Goal: Task Accomplishment & Management: Complete application form

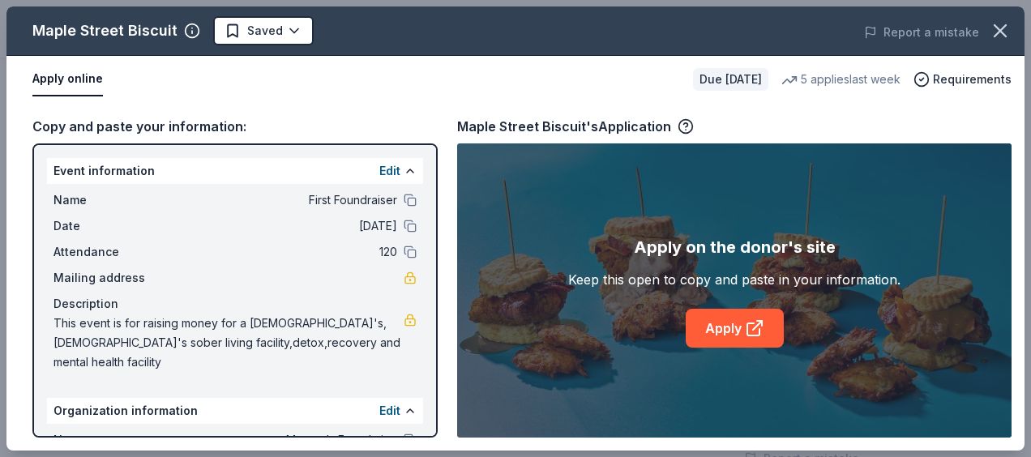
scroll to position [131, 0]
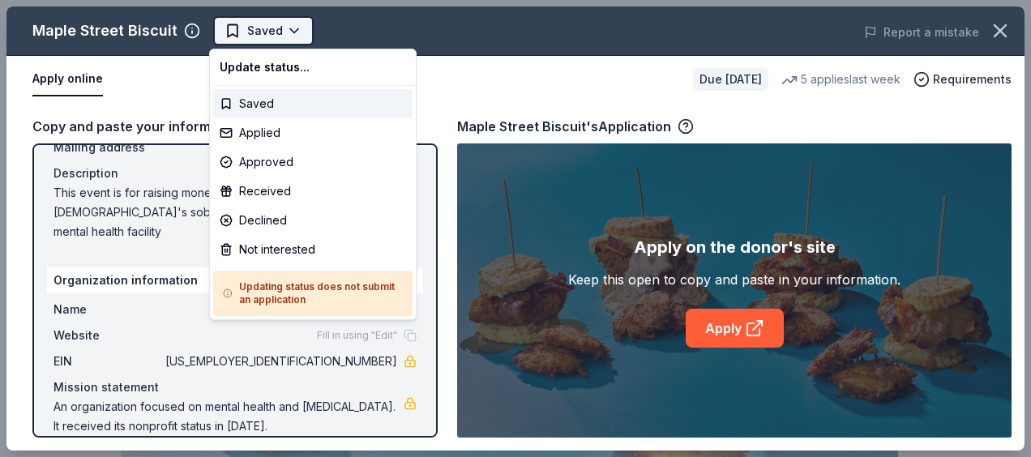
click at [255, 26] on body "First Foundraiser Saved Apply Due in 29 days Share Maple Street Biscuit New 5 a…" at bounding box center [509, 228] width 1019 height 457
click at [247, 99] on div "Saved" at bounding box center [312, 103] width 199 height 29
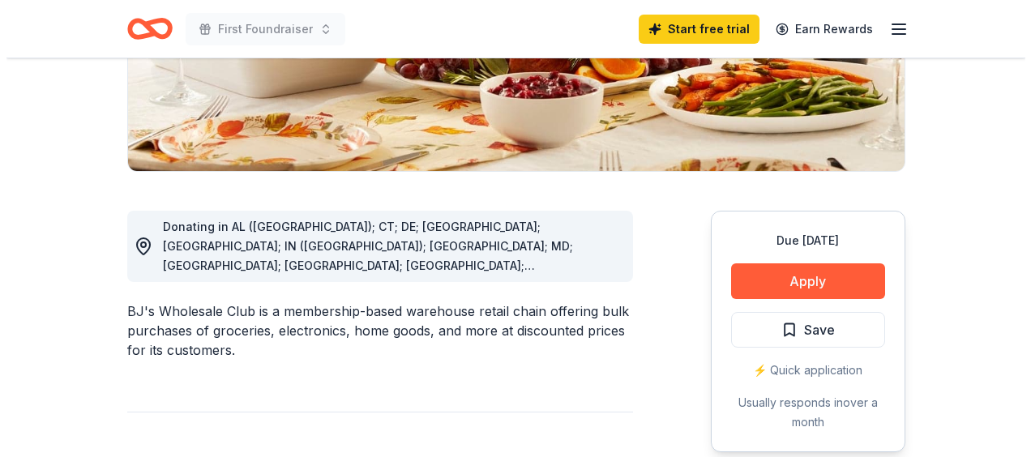
scroll to position [324, 0]
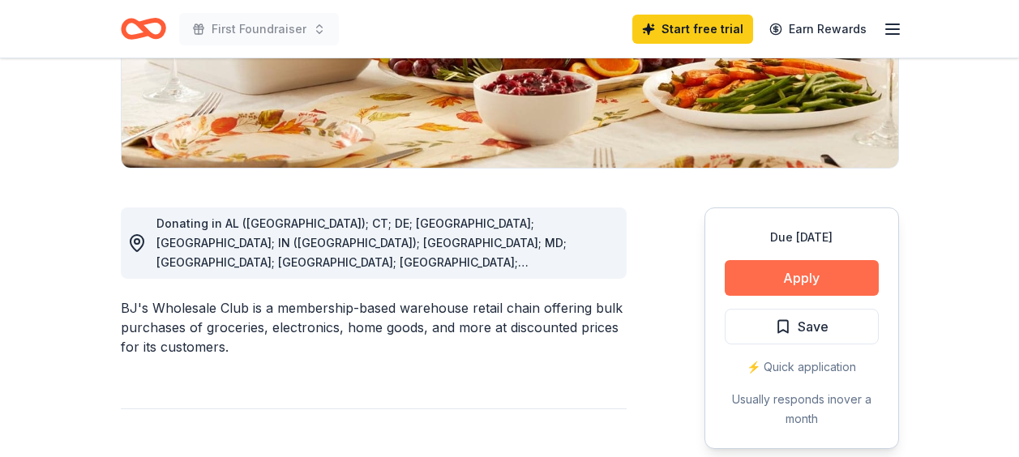
click at [806, 272] on button "Apply" at bounding box center [802, 278] width 154 height 36
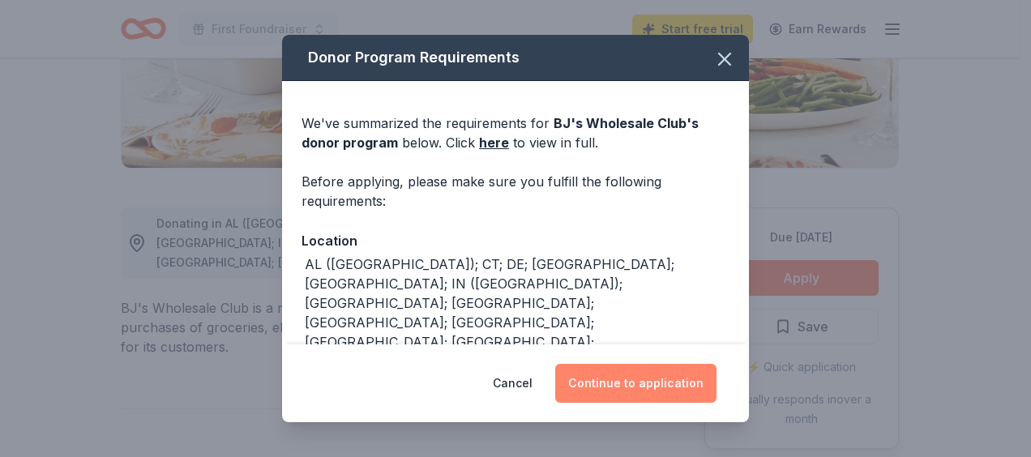
click at [659, 378] on button "Continue to application" at bounding box center [635, 383] width 161 height 39
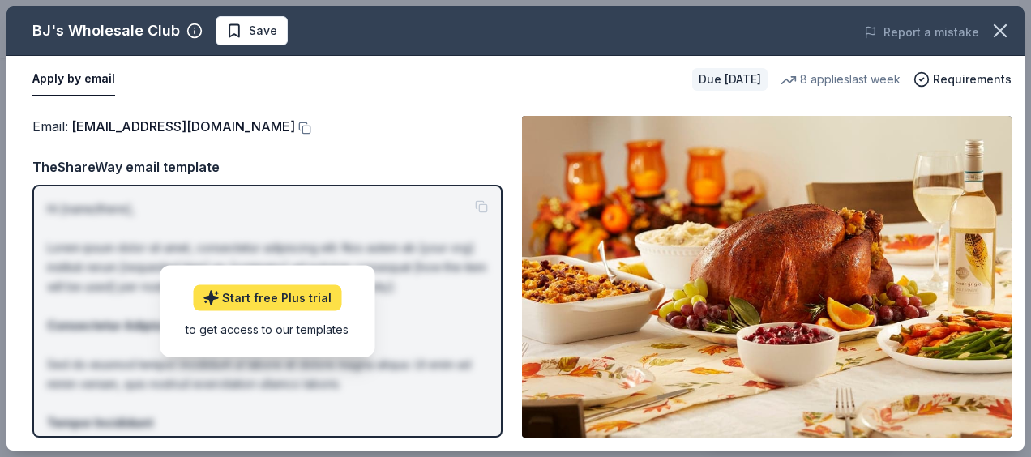
click at [281, 298] on link "Start free Plus trial" at bounding box center [267, 298] width 148 height 26
click at [100, 77] on button "Apply by email" at bounding box center [73, 79] width 83 height 34
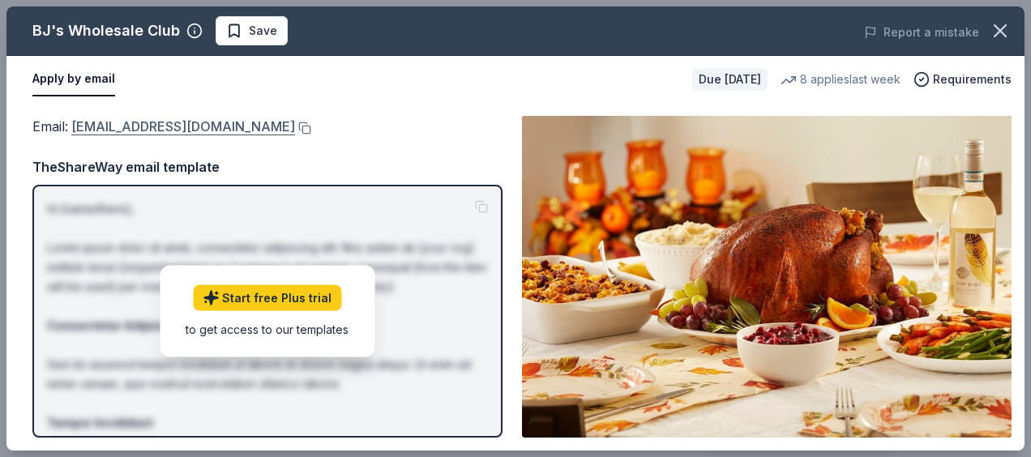
click at [135, 125] on link "[EMAIL_ADDRESS][DOMAIN_NAME]" at bounding box center [183, 126] width 224 height 21
click at [135, 127] on link "[EMAIL_ADDRESS][DOMAIN_NAME]" at bounding box center [183, 126] width 224 height 21
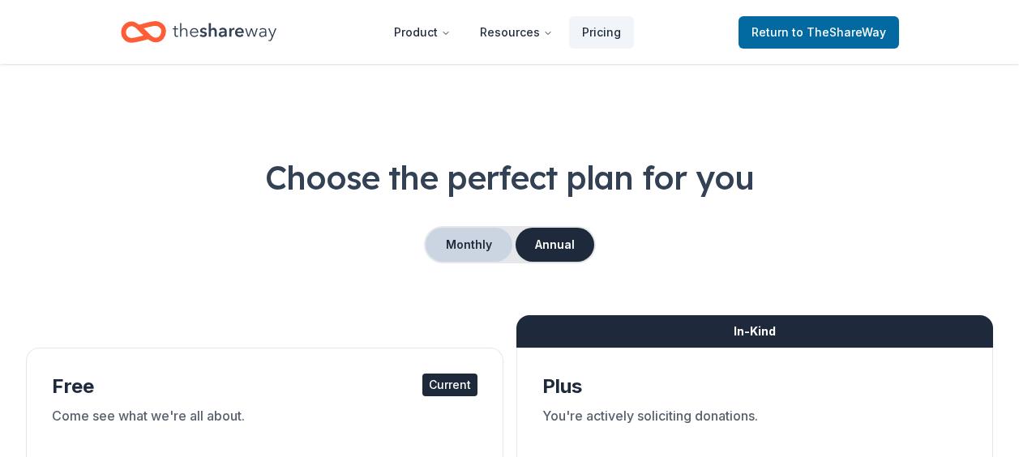
click at [465, 240] on button "Monthly" at bounding box center [469, 245] width 87 height 34
